Goal: Information Seeking & Learning: Learn about a topic

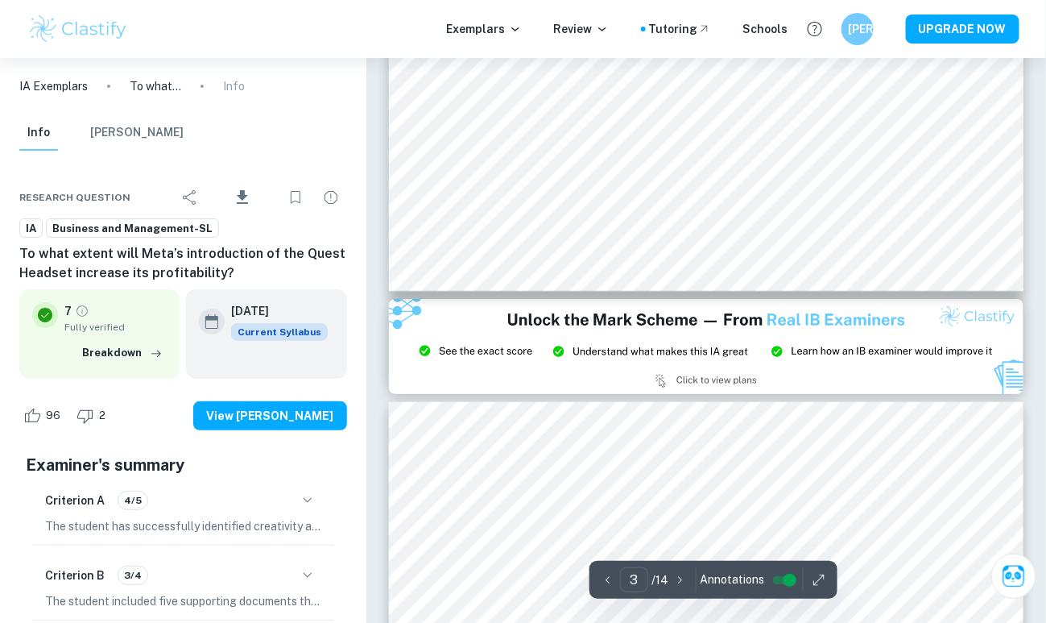
scroll to position [2093, 0]
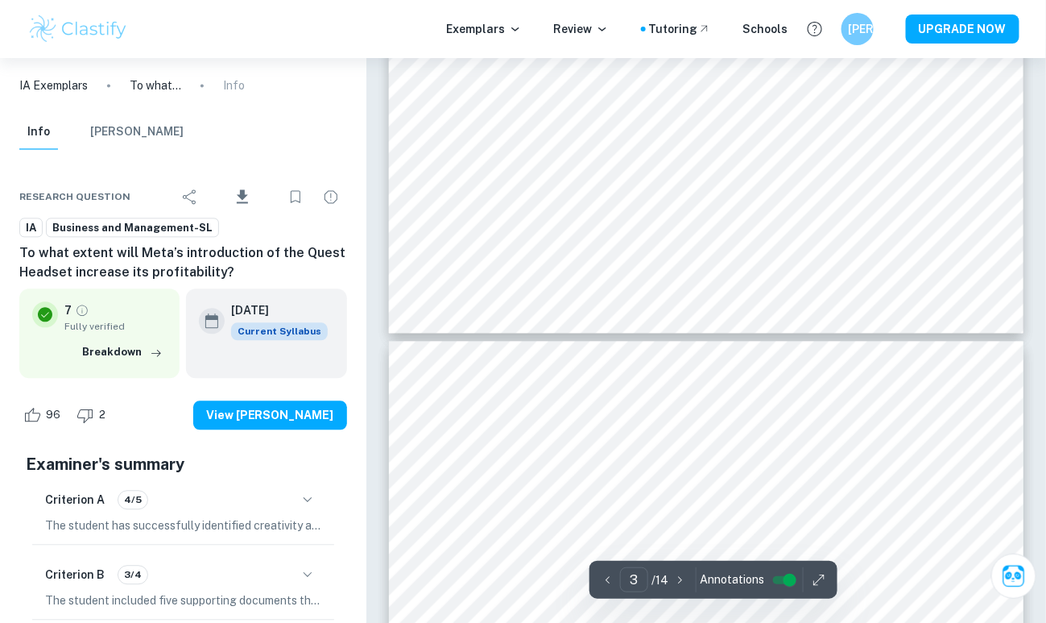
type input "4"
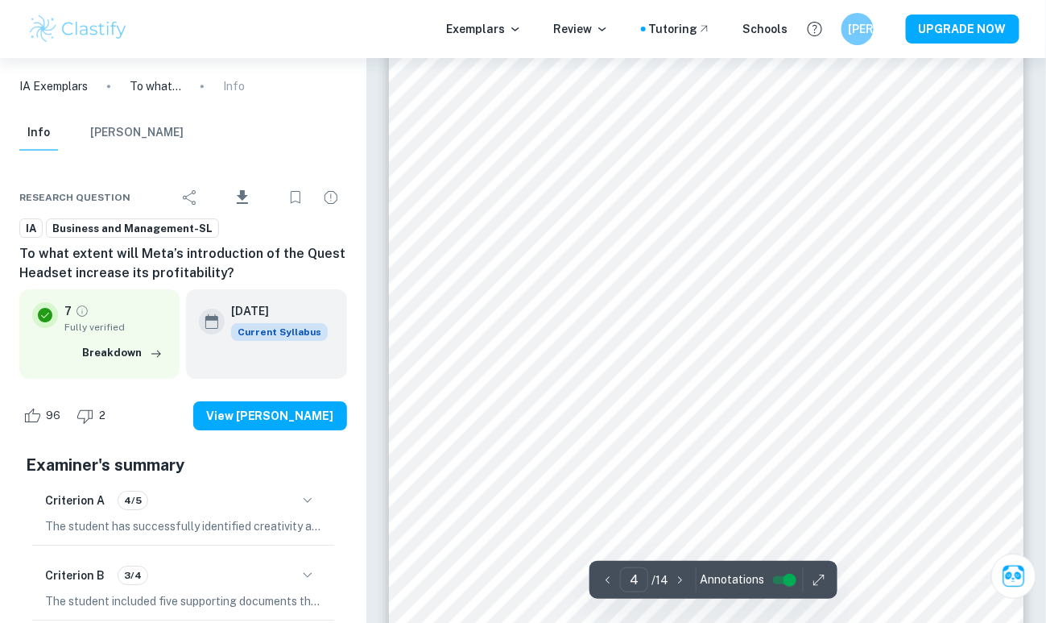
scroll to position [3221, 0]
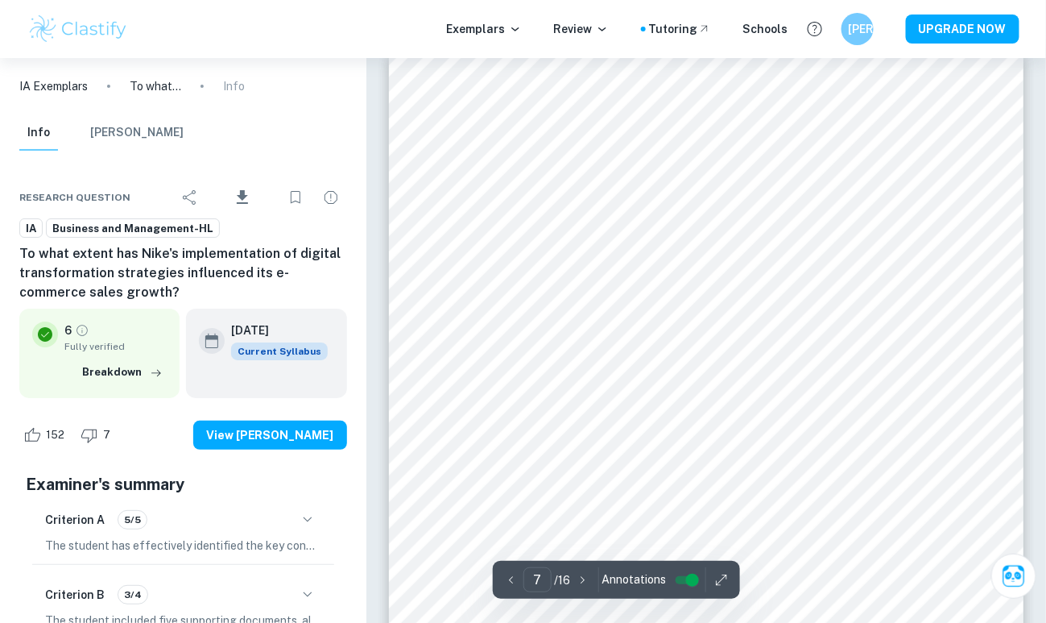
scroll to position [5316, 0]
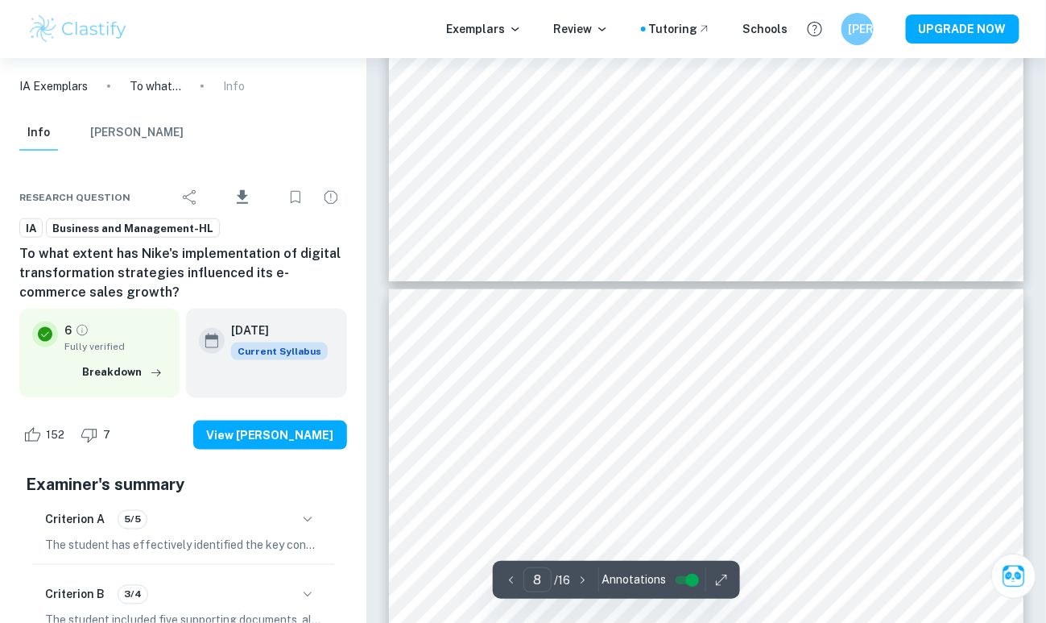
type input "7"
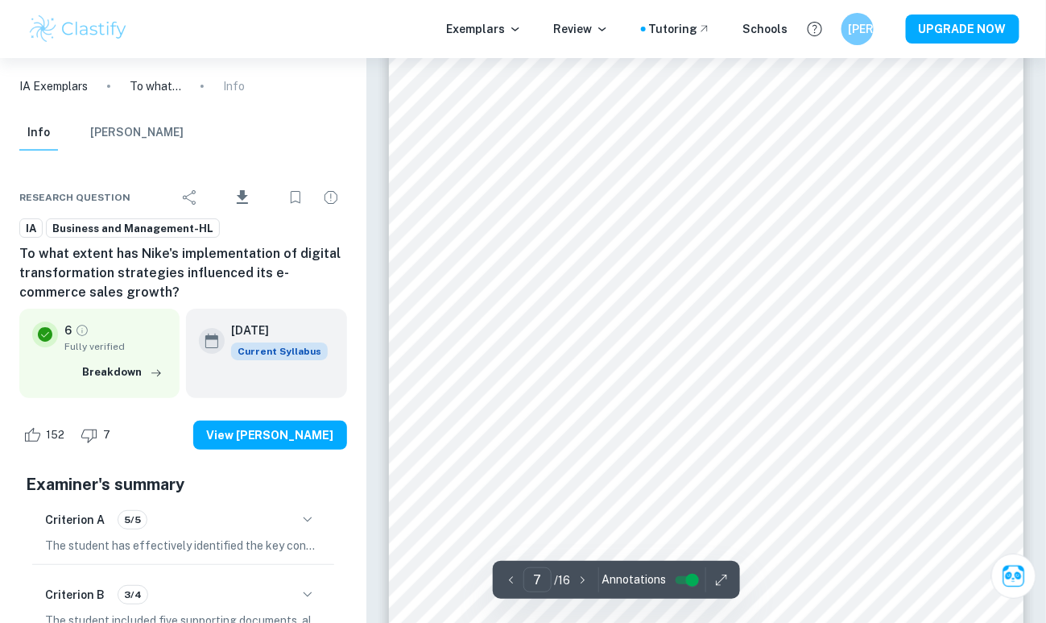
scroll to position [5315, 0]
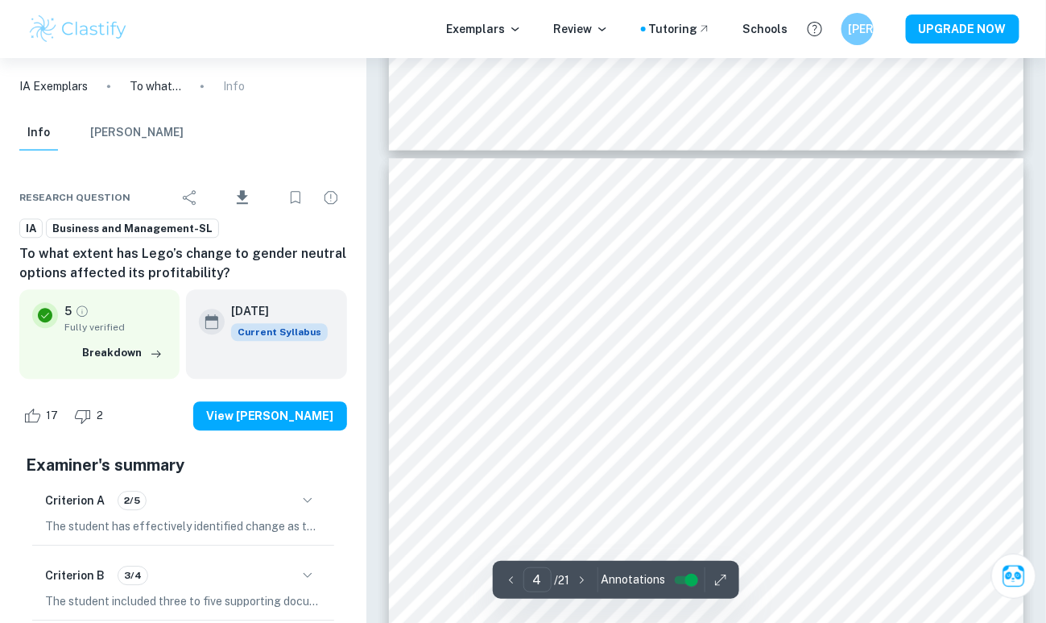
type input "3"
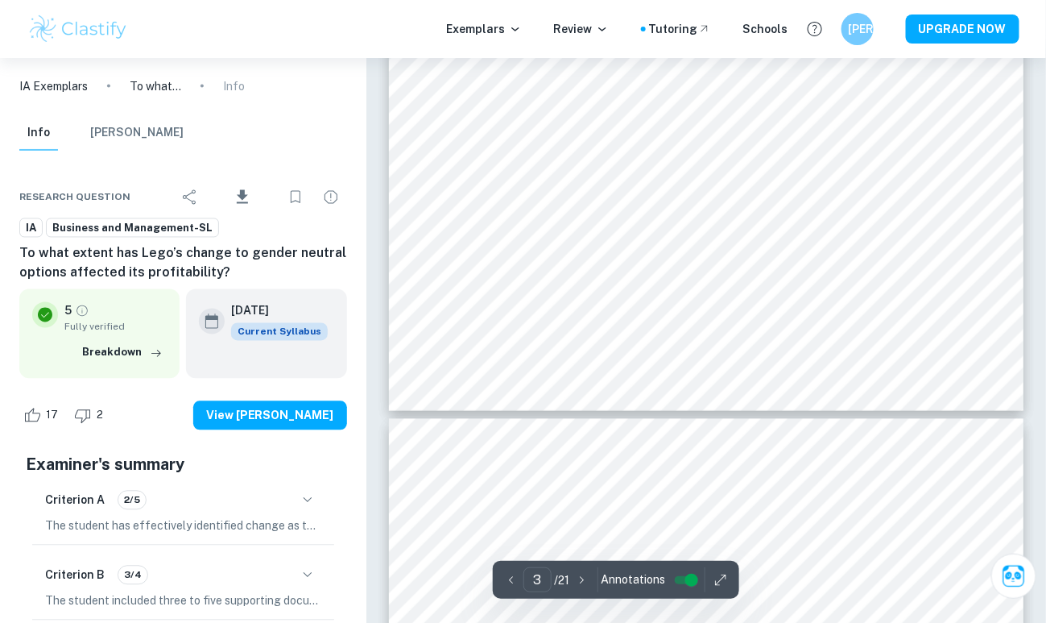
scroll to position [2175, 0]
